Goal: Information Seeking & Learning: Learn about a topic

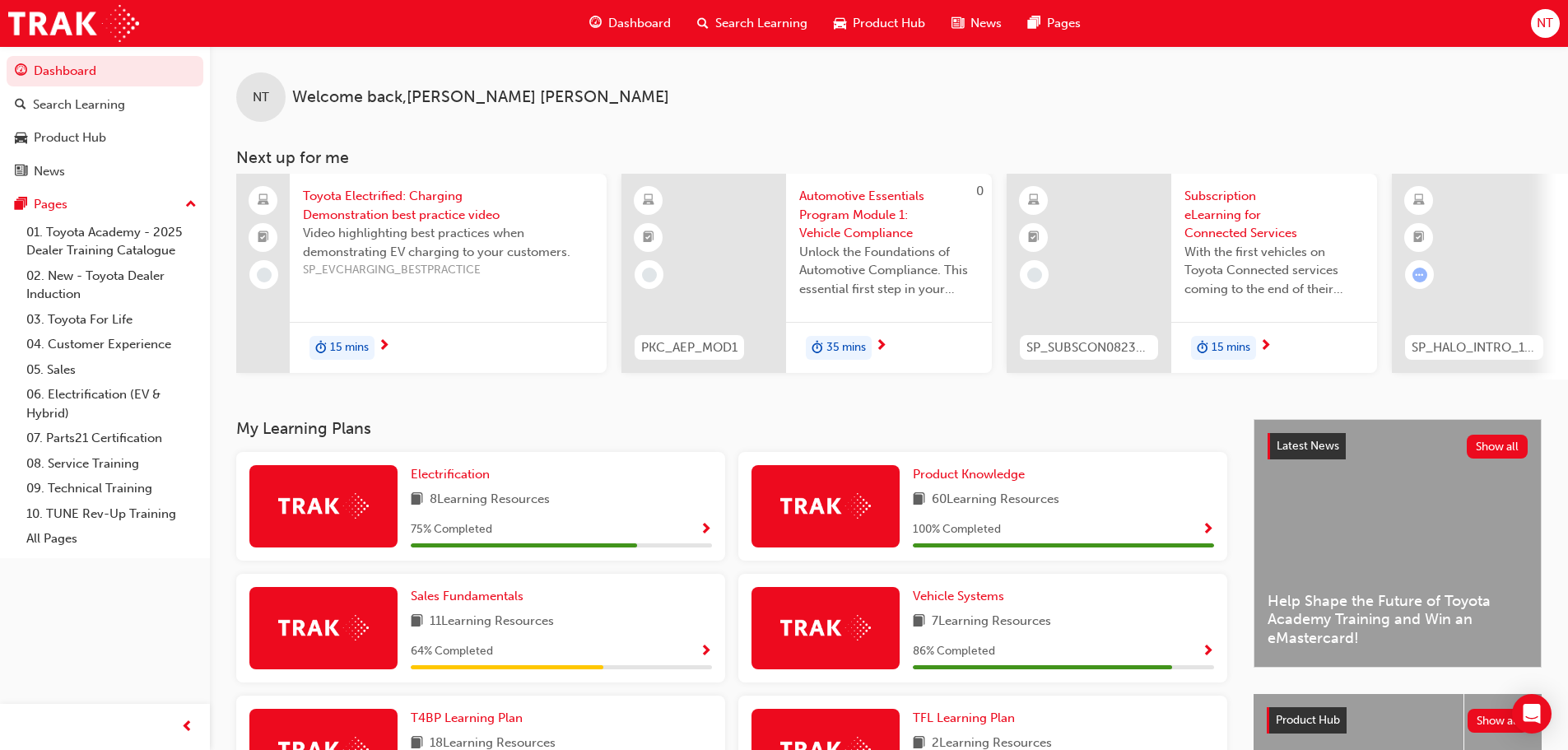
click at [751, 17] on span "Search Learning" at bounding box center [761, 23] width 92 height 19
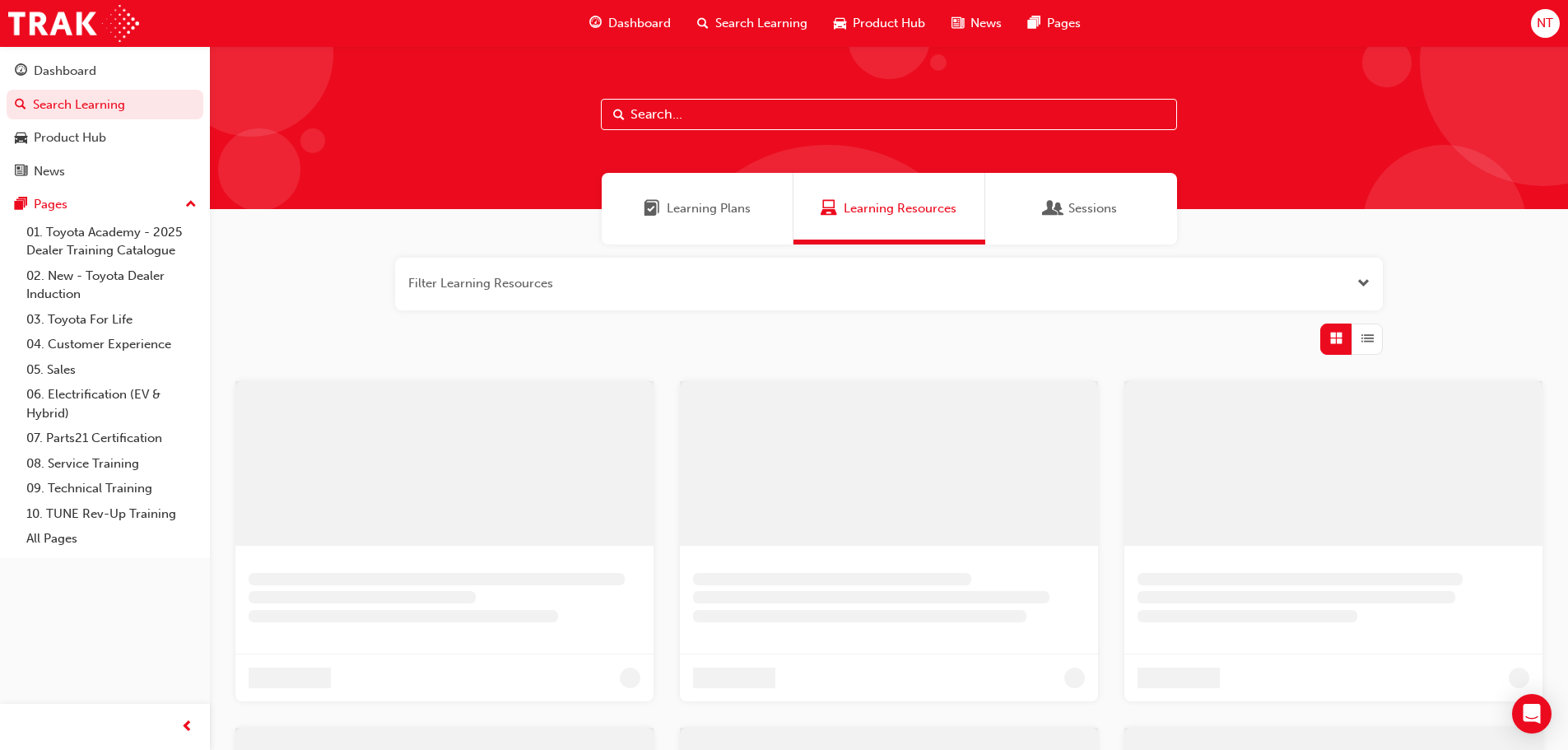
click at [697, 95] on div at bounding box center [889, 128] width 1358 height 163
click at [691, 104] on input "text" at bounding box center [889, 114] width 576 height 31
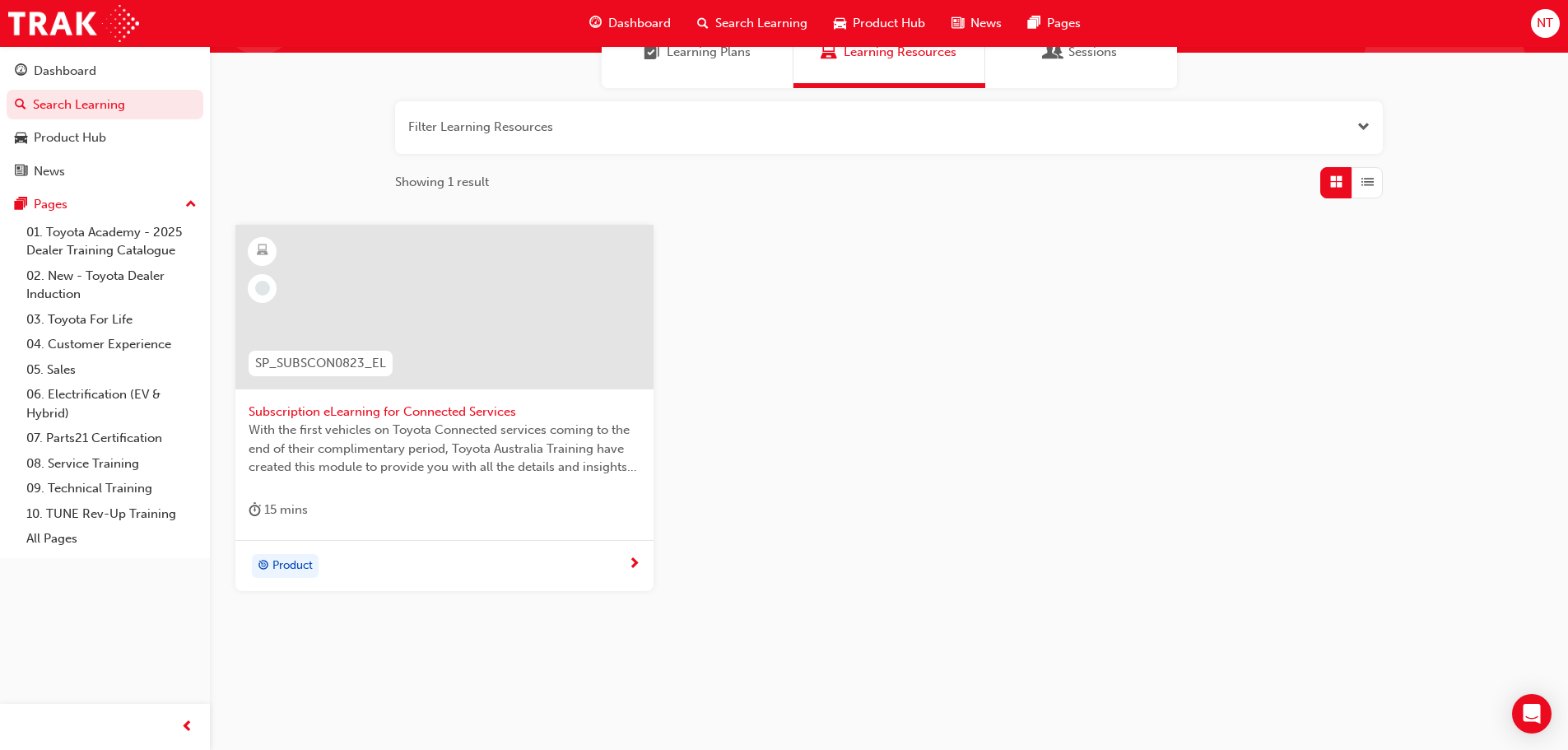
scroll to position [158, 0]
type input "SP_SUBSCON0823_EL"
click at [414, 381] on div at bounding box center [444, 306] width 418 height 165
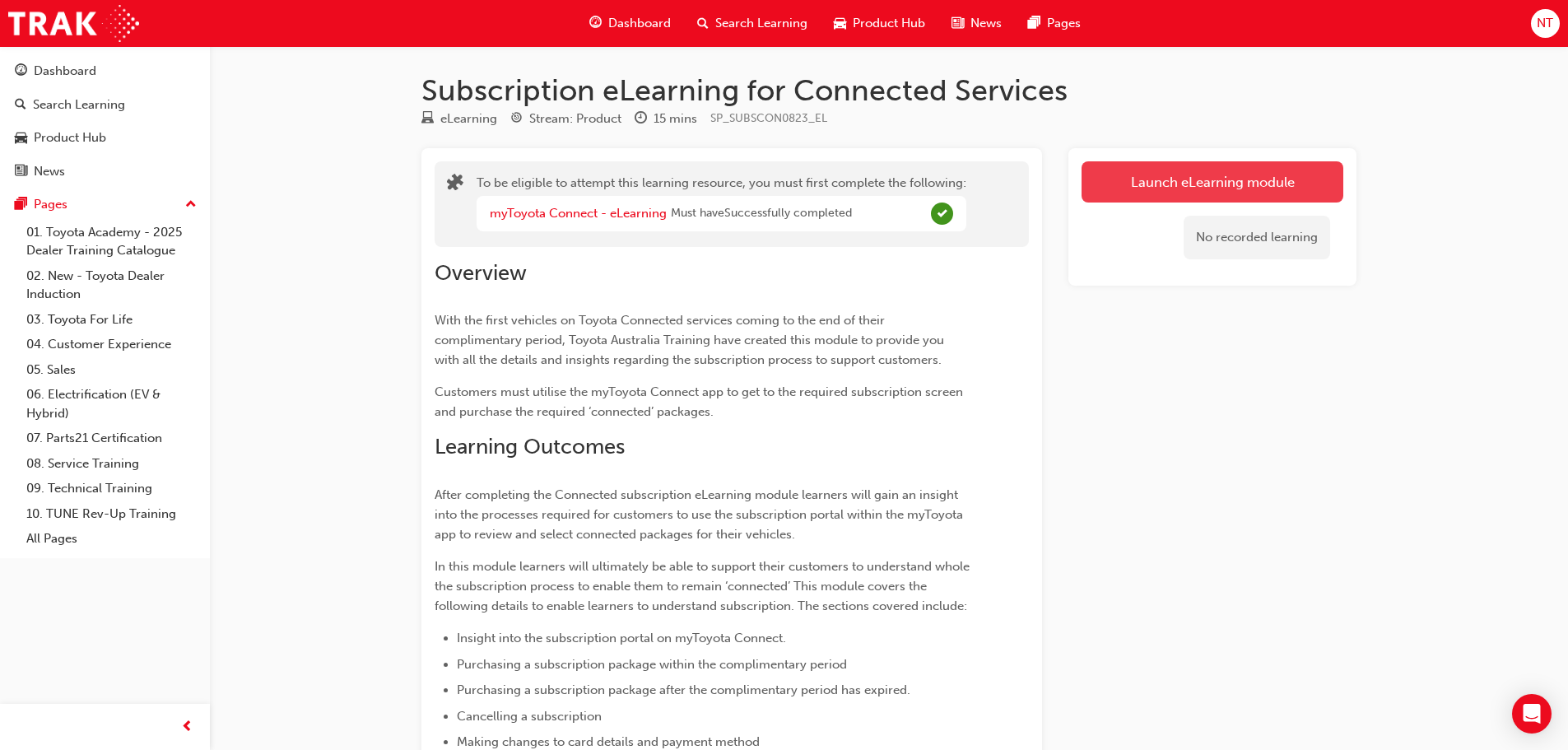
click at [1237, 197] on link "Launch eLearning module" at bounding box center [1213, 182] width 262 height 41
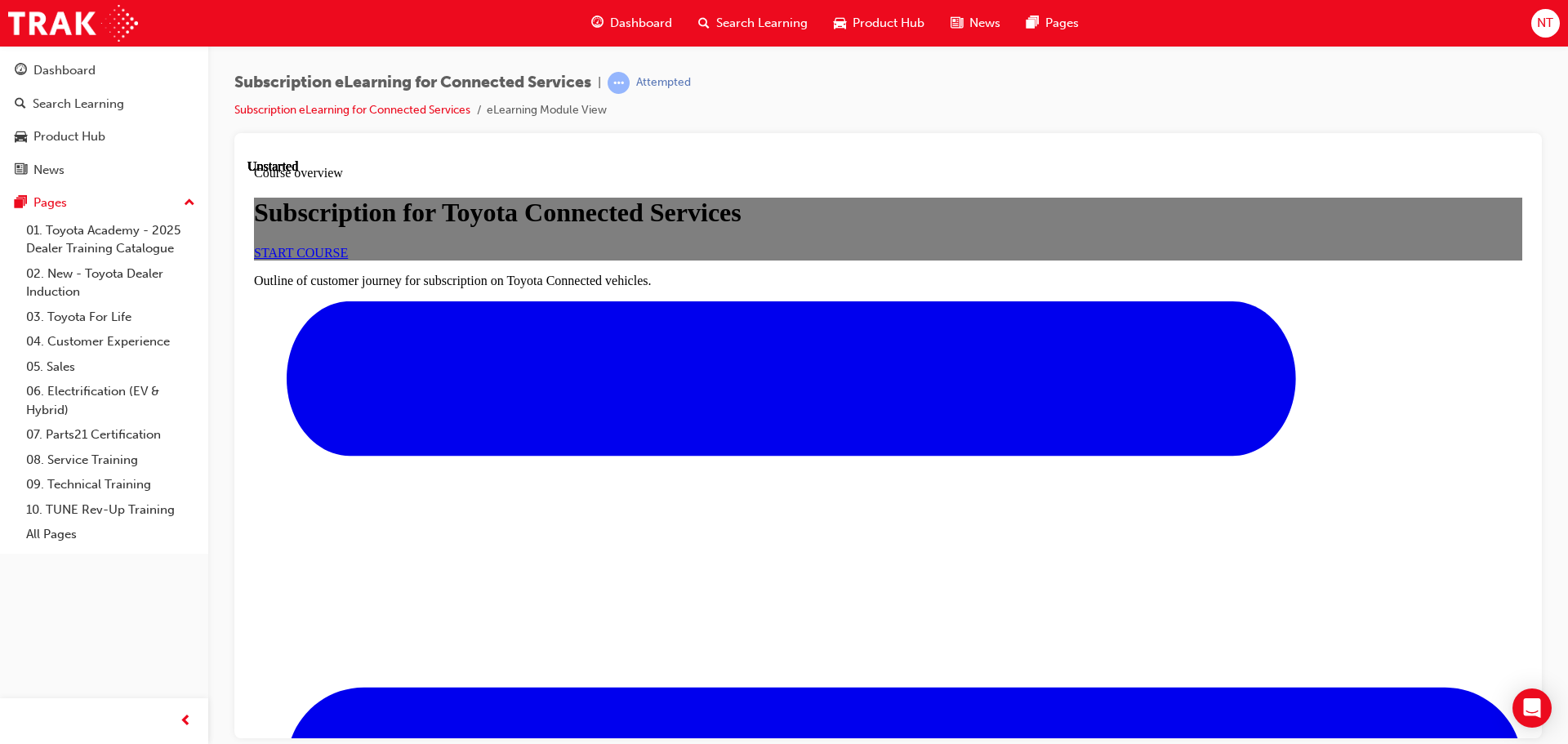
click at [1361, 117] on div "Subscription eLearning for Connected Services | Attempted Subscription eLearnin…" at bounding box center [888, 103] width 1308 height 61
click at [348, 259] on span "START COURSE" at bounding box center [300, 252] width 94 height 14
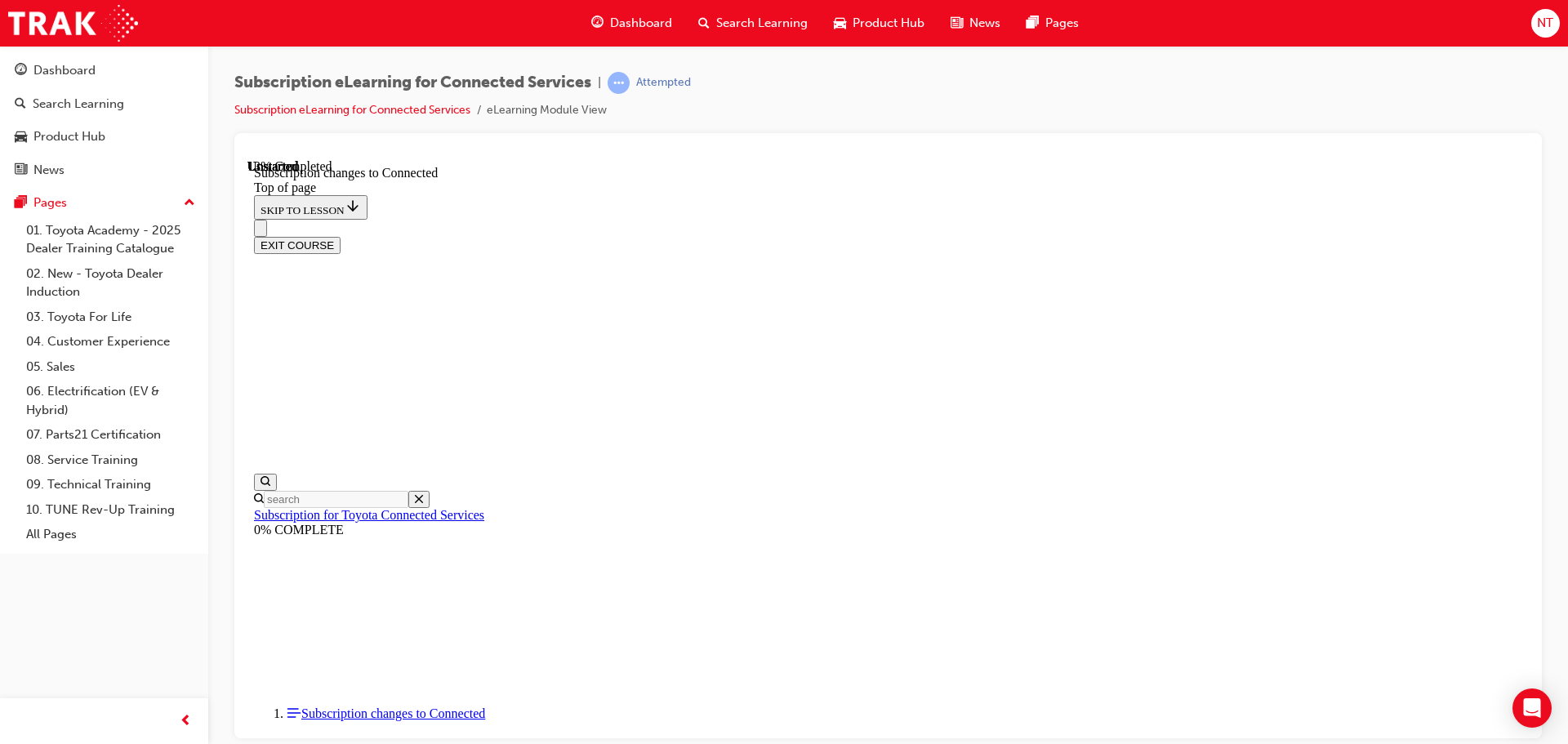
scroll to position [541, 0]
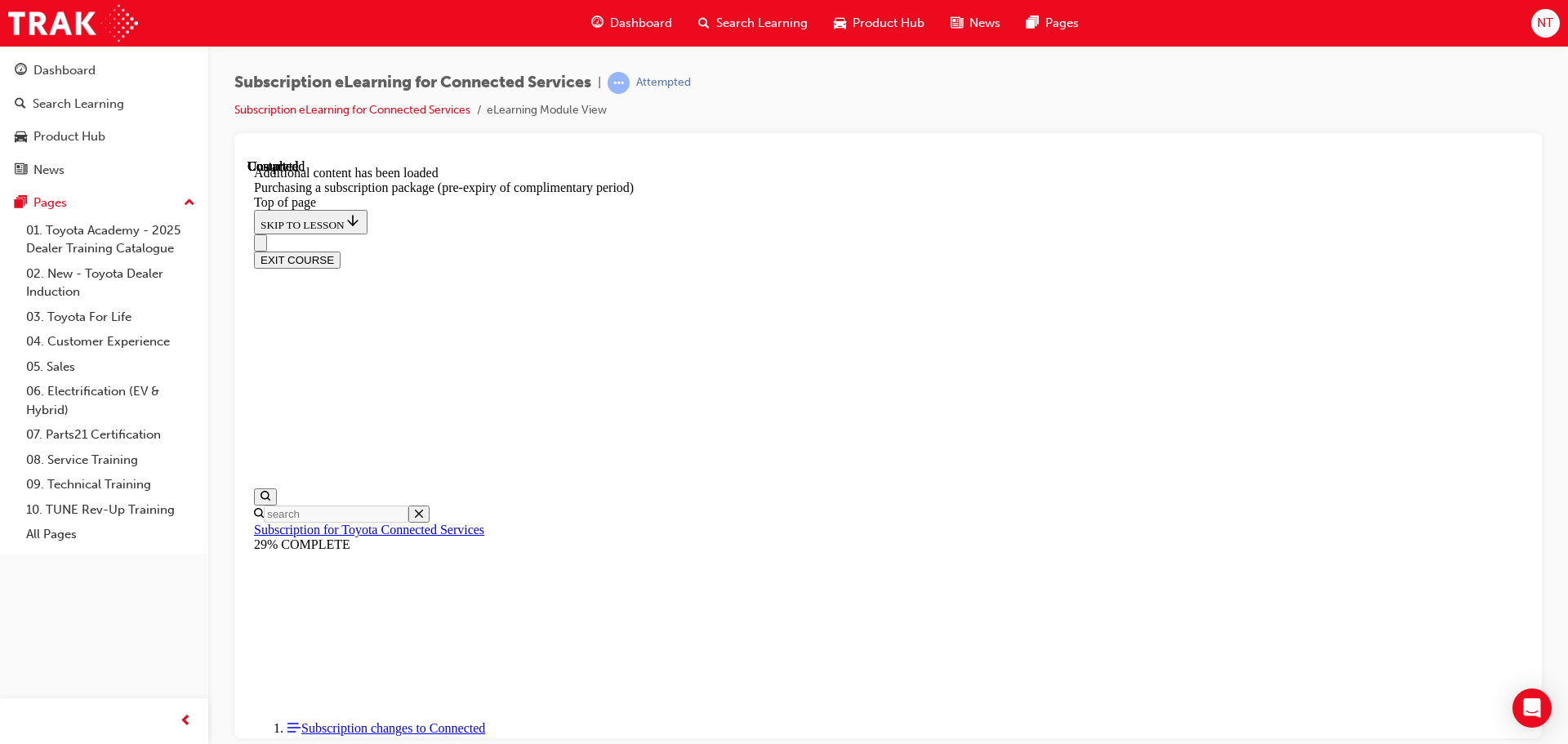
scroll to position [1850, 0]
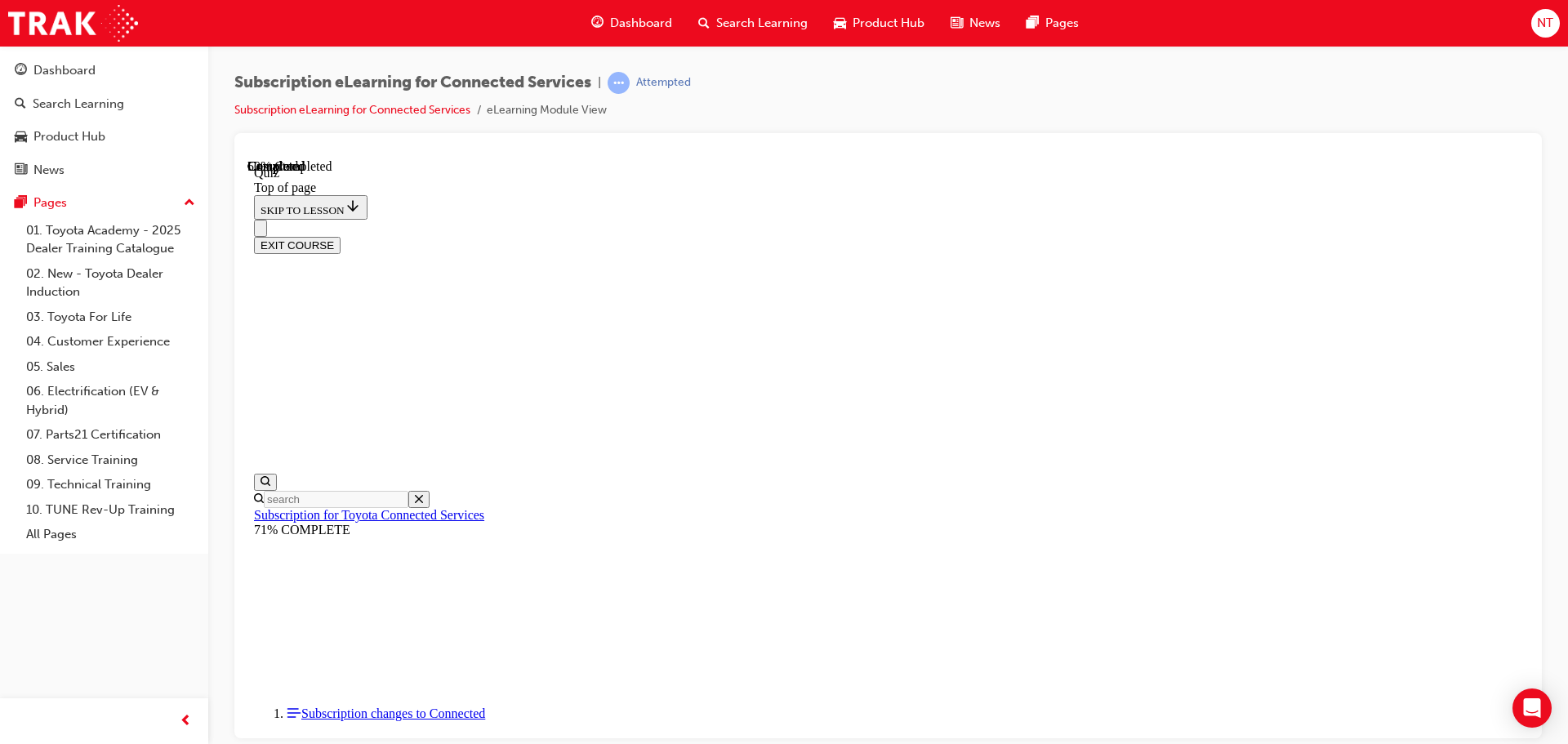
drag, startPoint x: 884, startPoint y: 534, endPoint x: 902, endPoint y: 499, distance: 39.4
drag, startPoint x: 887, startPoint y: 553, endPoint x: 875, endPoint y: 590, distance: 38.9
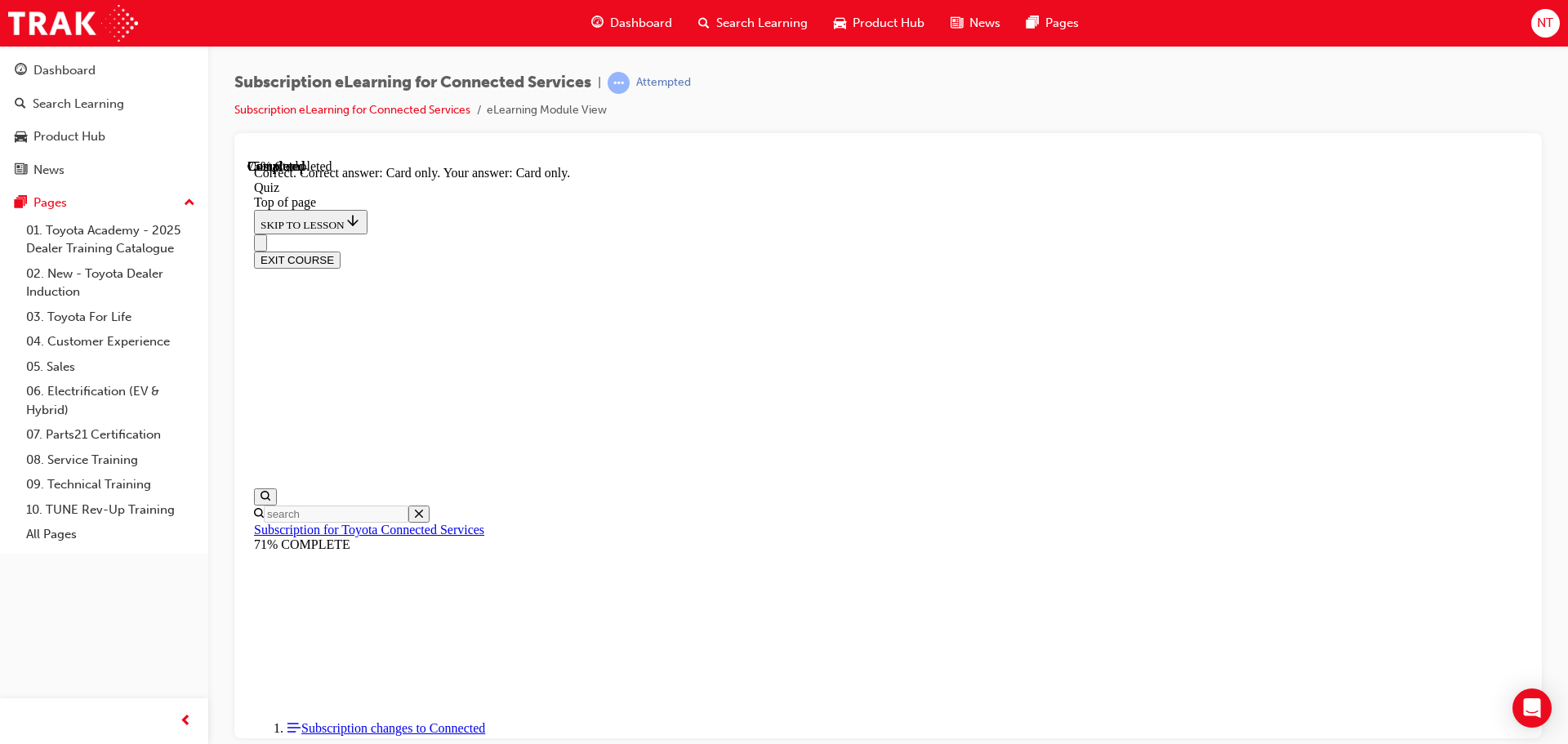
scroll to position [216, 0]
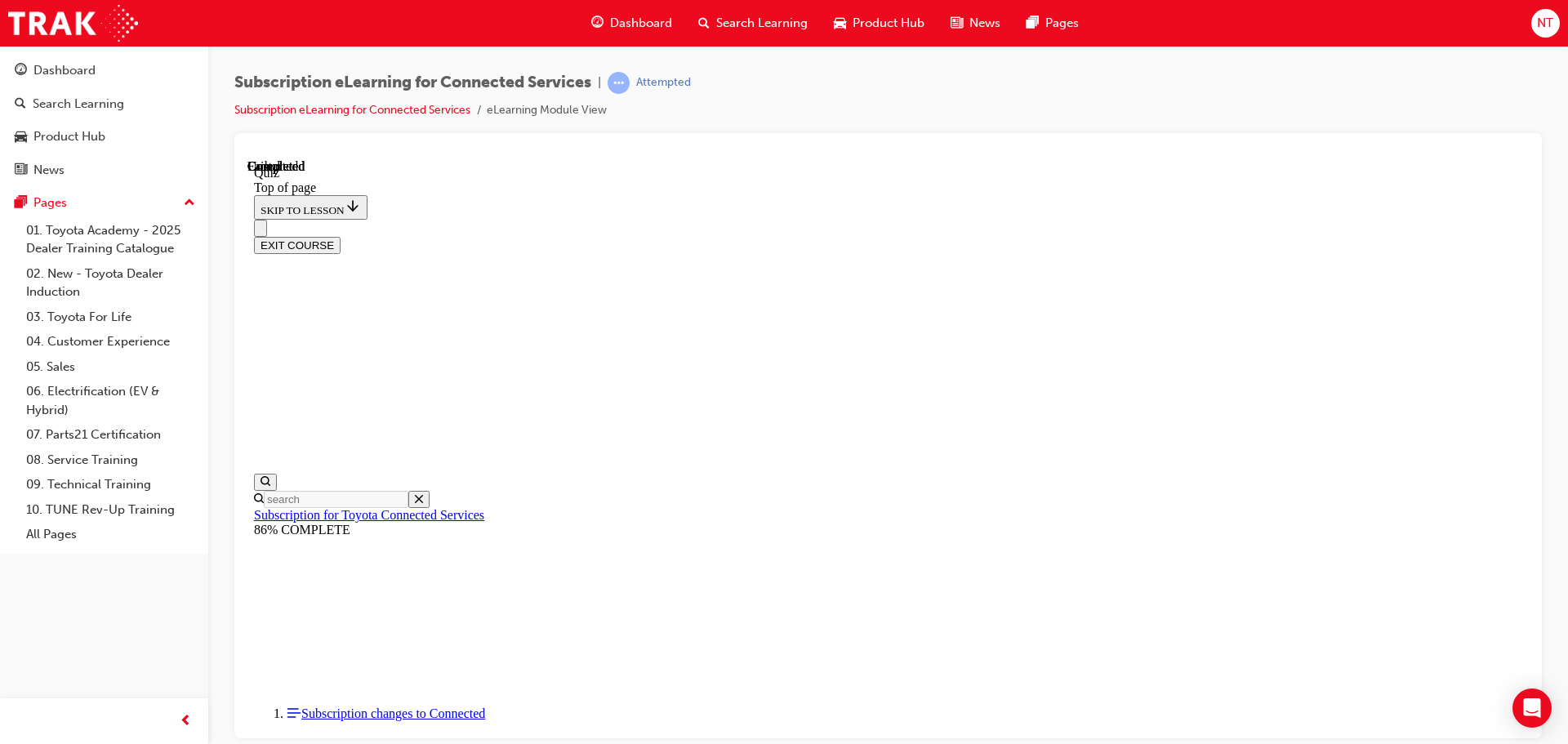
scroll to position [308, 0]
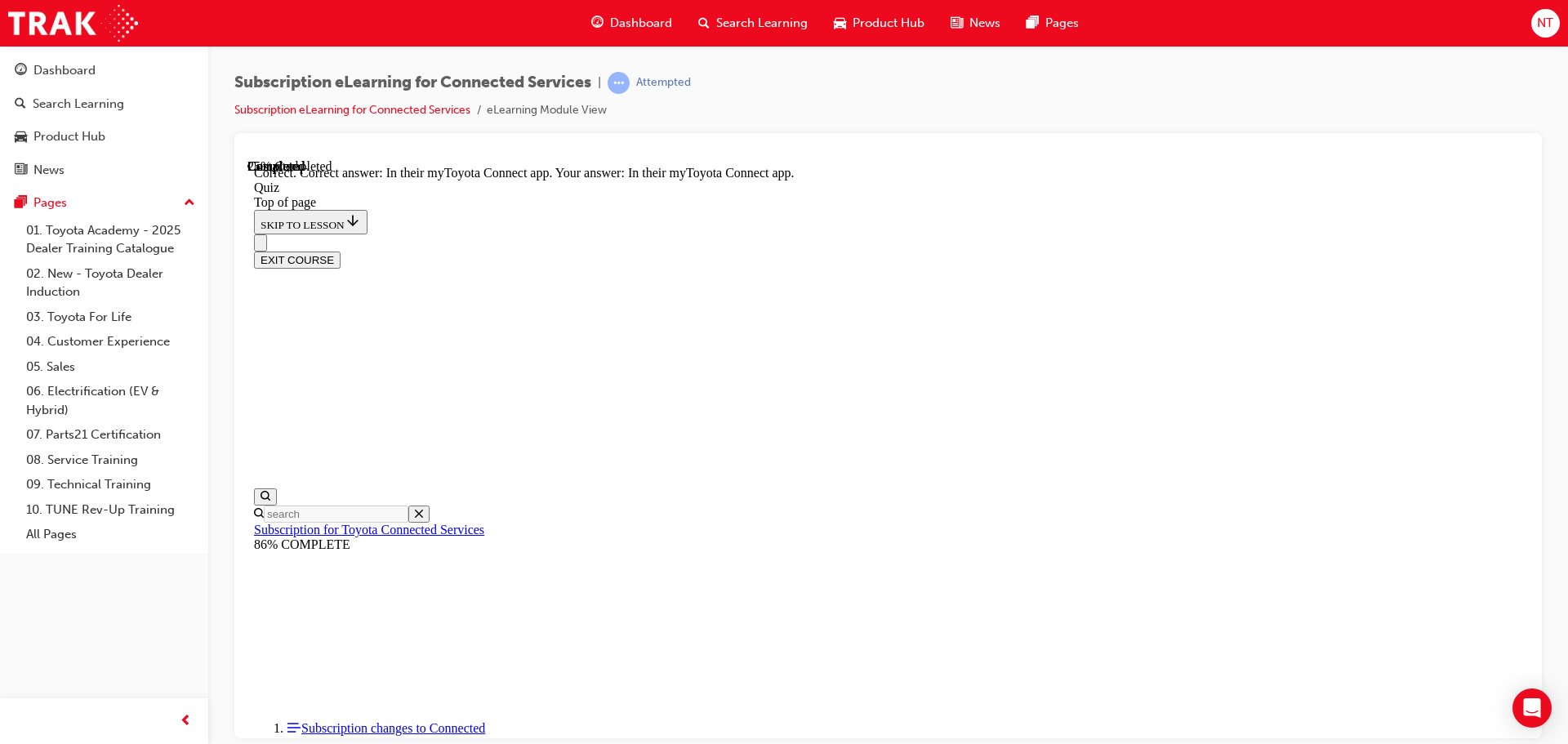
scroll to position [244, 0]
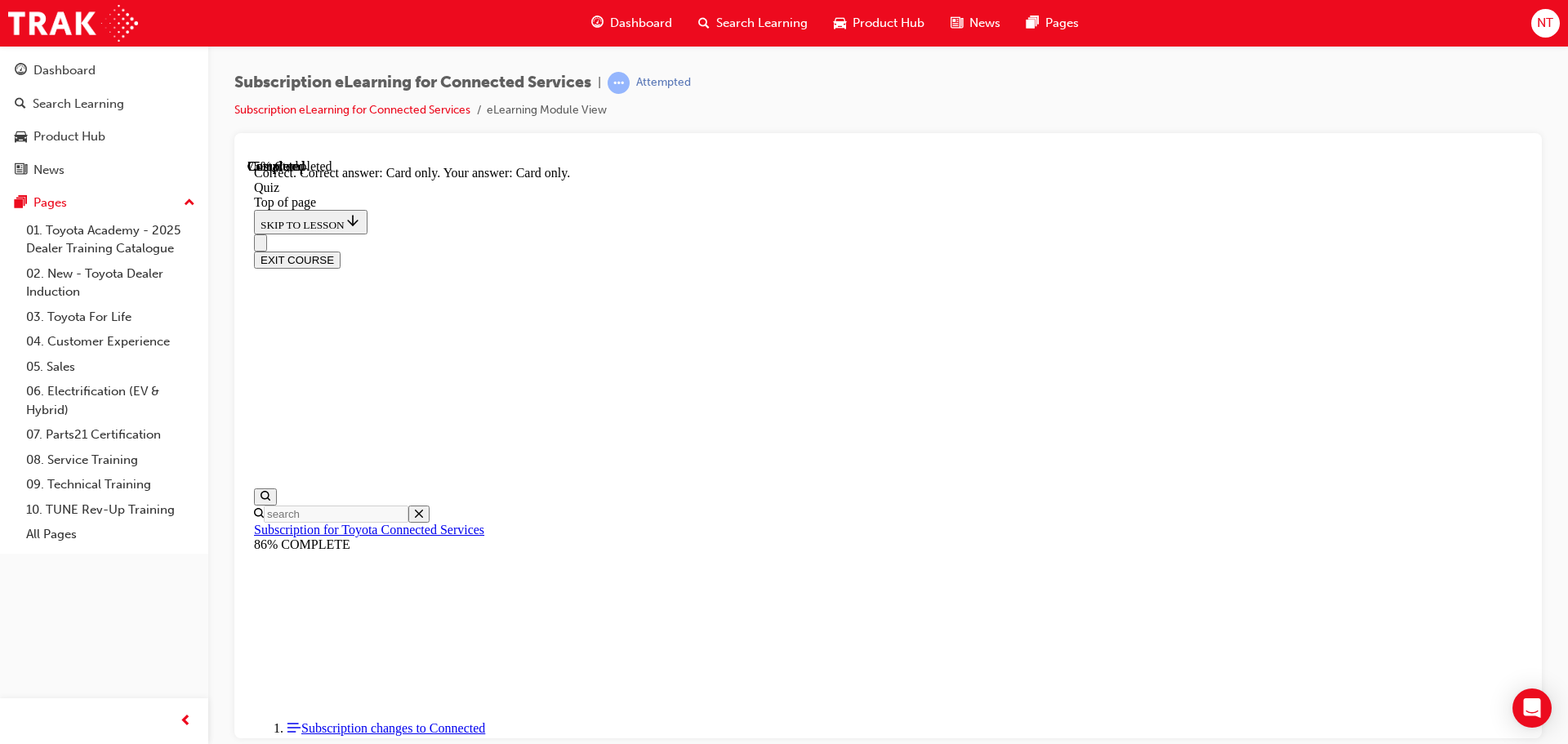
scroll to position [216, 0]
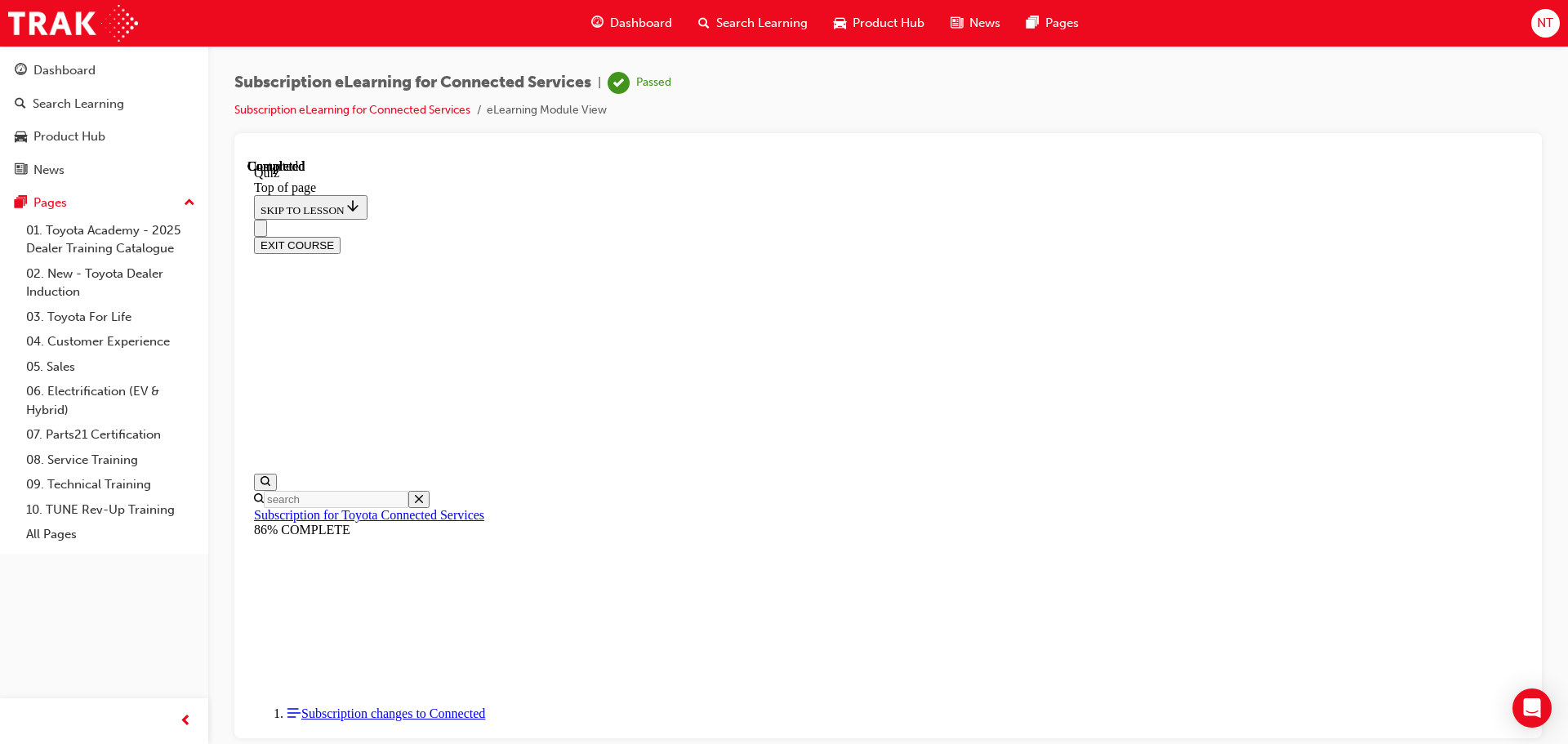
scroll to position [295, 0]
click at [997, 740] on div "Subscription eLearning for Connected Services | Passed Subscription eLearning f…" at bounding box center [784, 372] width 1568 height 744
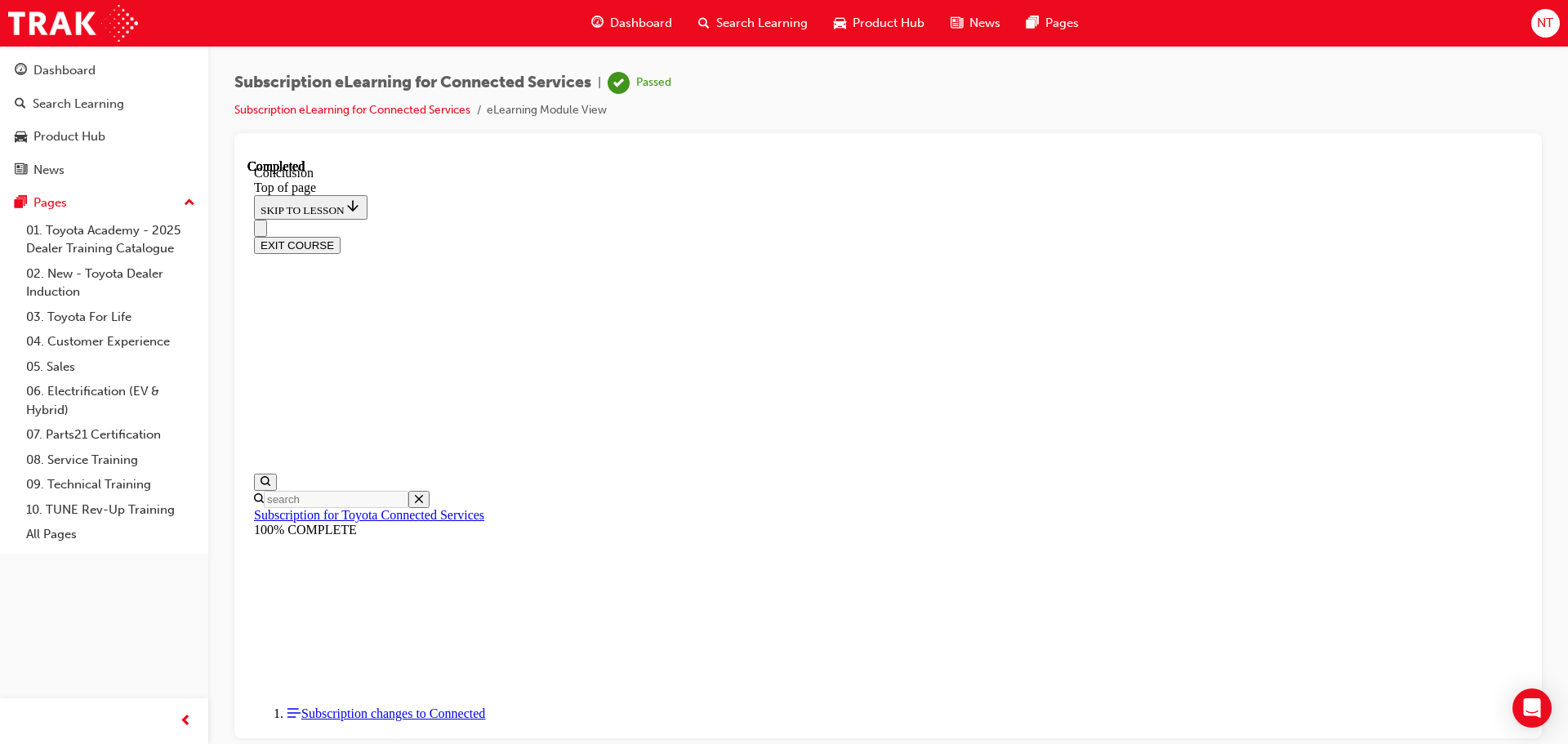
scroll to position [479, 0]
click at [341, 236] on button "EXIT COURSE" at bounding box center [297, 245] width 87 height 18
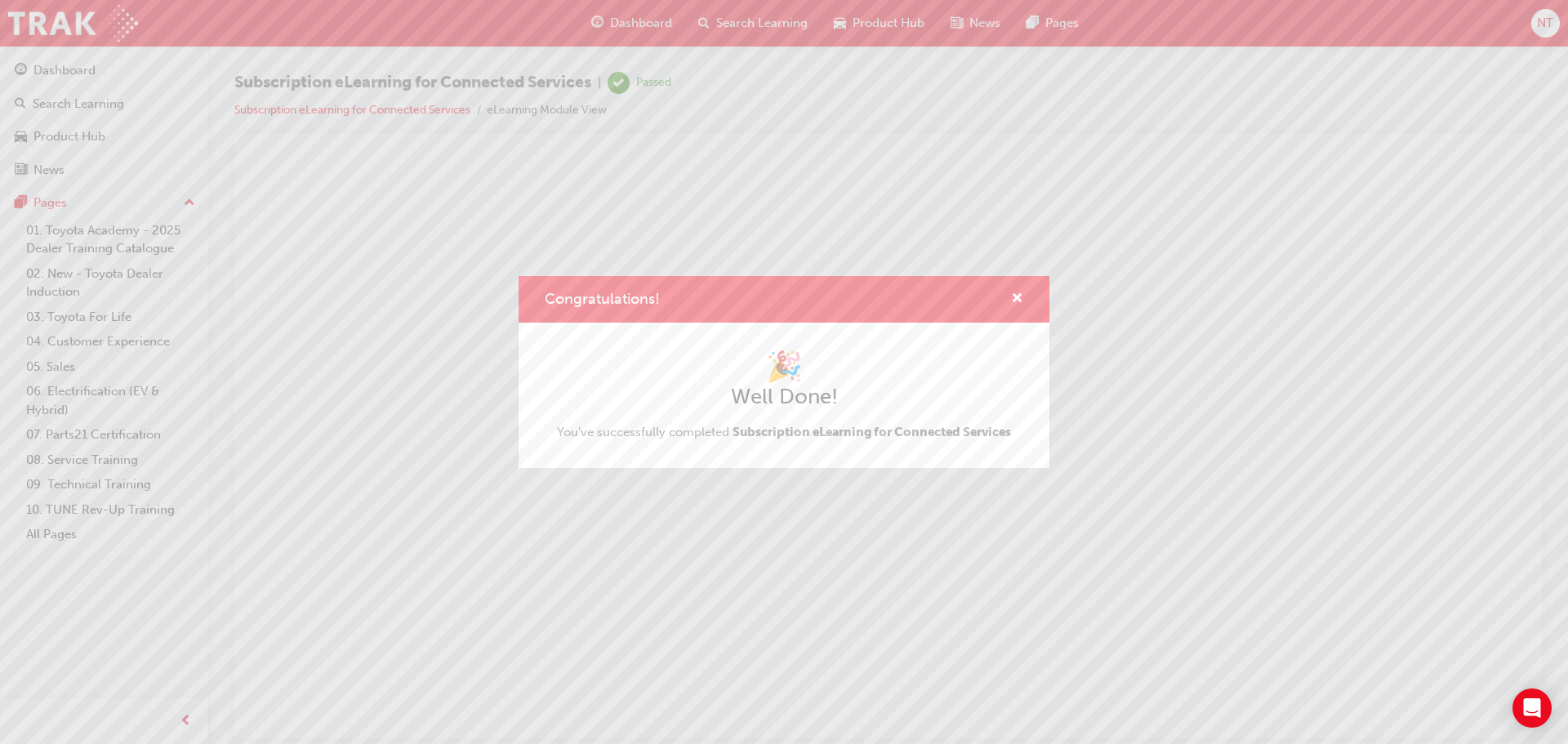
scroll to position [0, 0]
click at [1022, 296] on span "cross-icon" at bounding box center [1017, 300] width 12 height 15
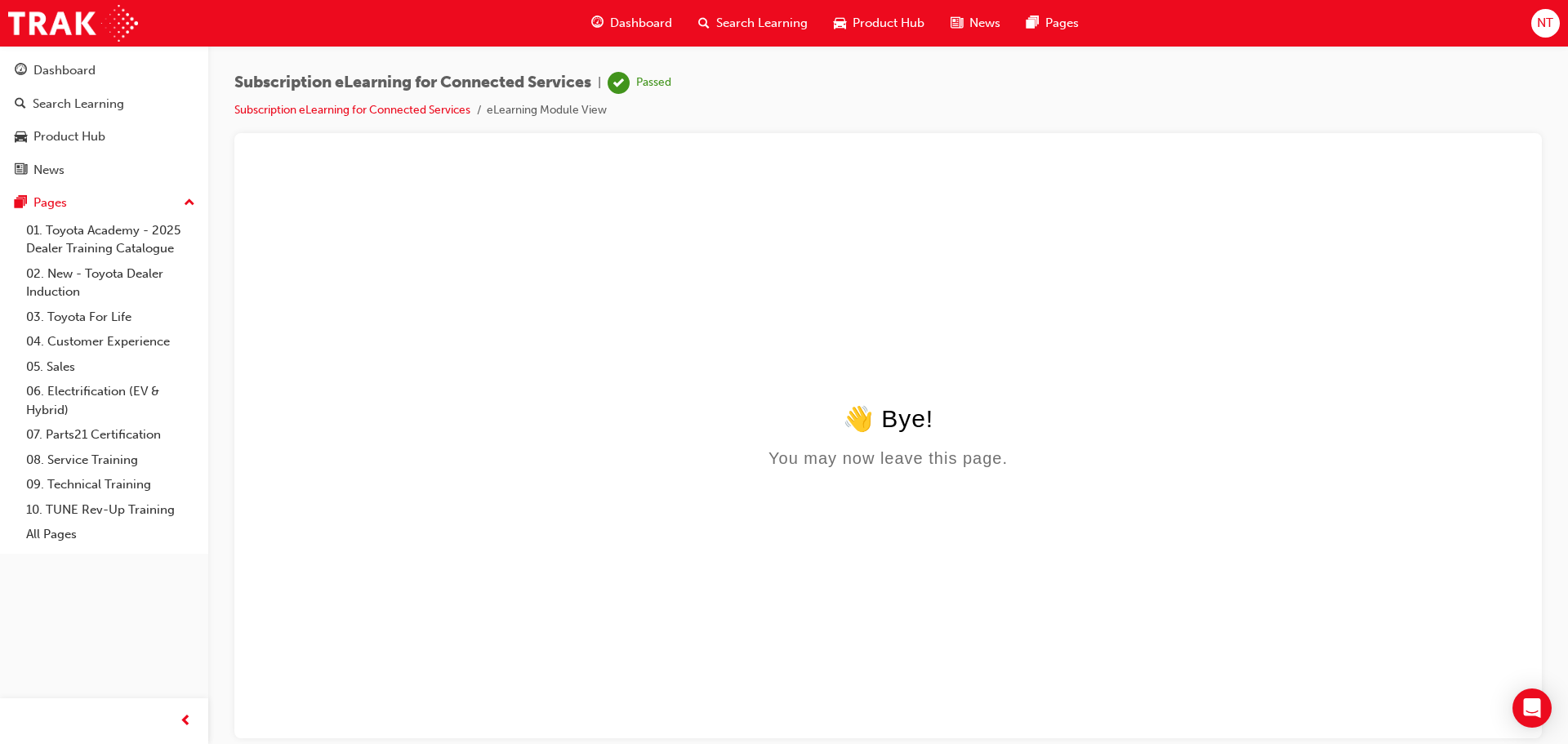
click at [1095, 297] on html "👋 Bye! You may now leave this page." at bounding box center [888, 447] width 1282 height 579
